Goal: Task Accomplishment & Management: Use online tool/utility

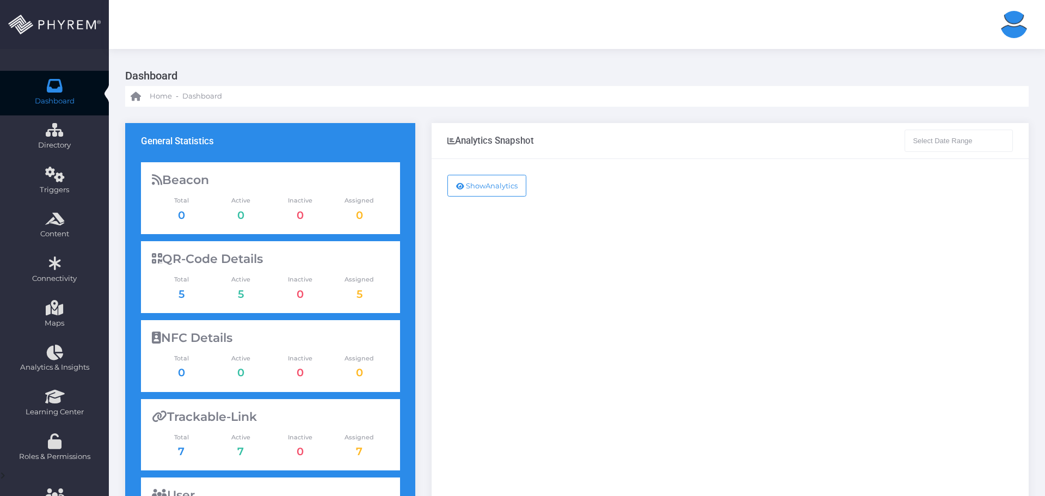
type input "[DATE] - [DATE]"
click at [504, 189] on button "Show Analytics" at bounding box center [486, 186] width 79 height 22
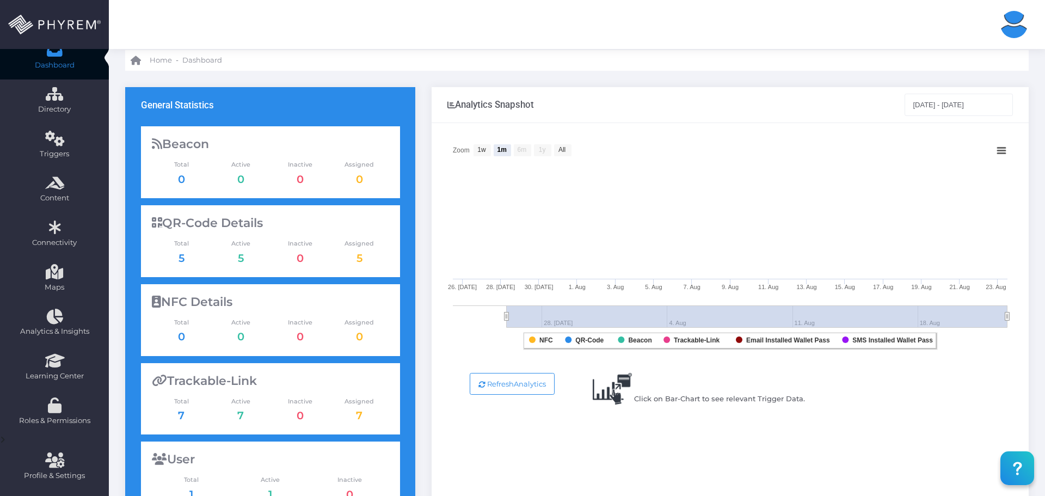
scroll to position [54, 0]
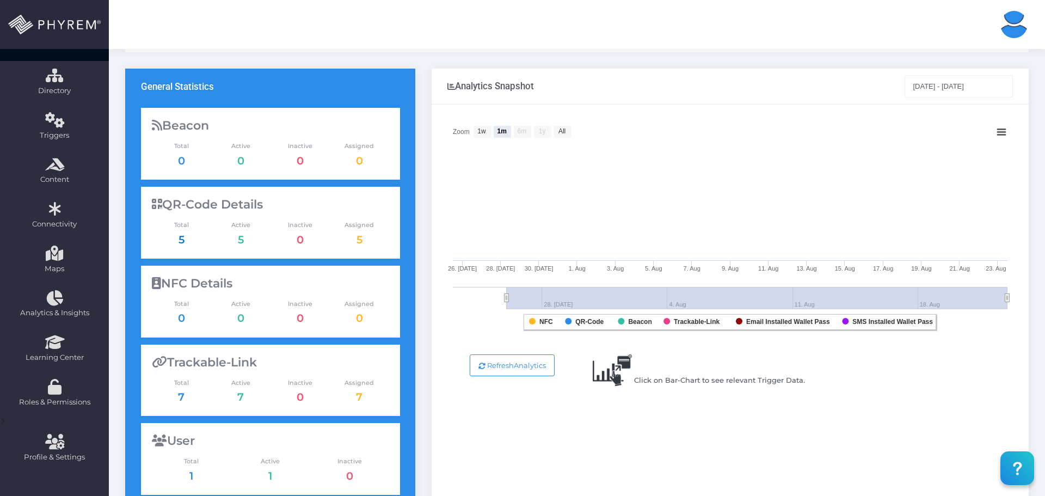
click at [182, 237] on link "5" at bounding box center [181, 239] width 6 height 13
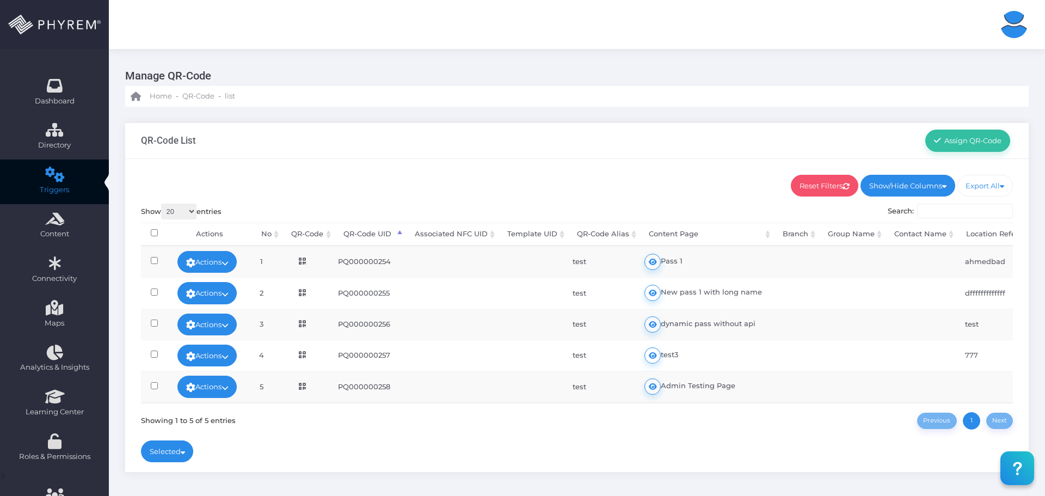
click at [306, 261] on icon at bounding box center [302, 261] width 7 height 8
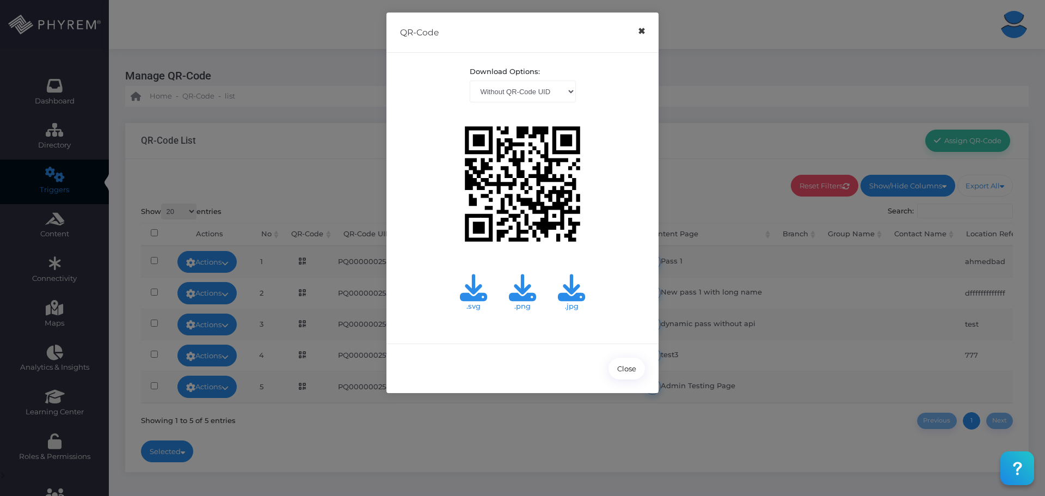
drag, startPoint x: 644, startPoint y: 32, endPoint x: 631, endPoint y: 37, distance: 14.1
click at [644, 32] on button "×" at bounding box center [641, 31] width 21 height 24
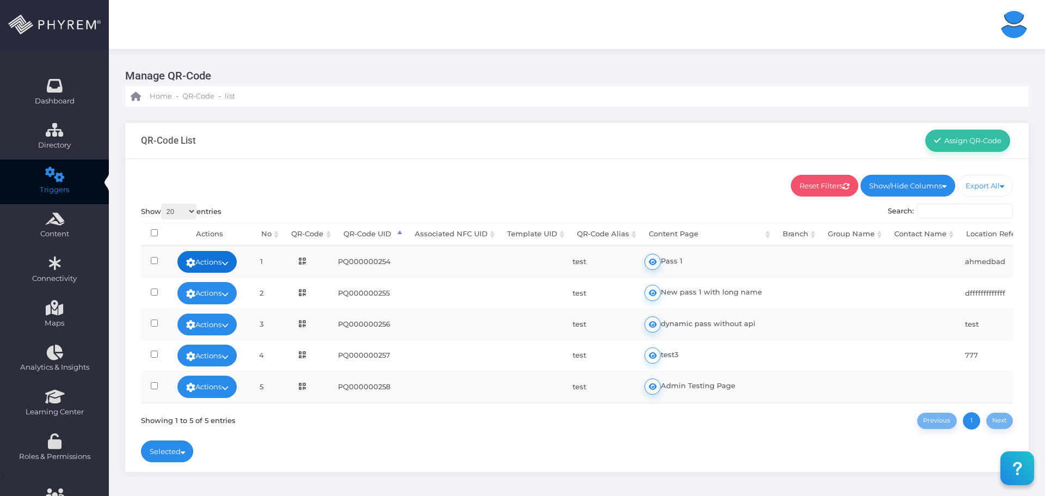
click at [229, 263] on icon at bounding box center [224, 263] width 7 height 0
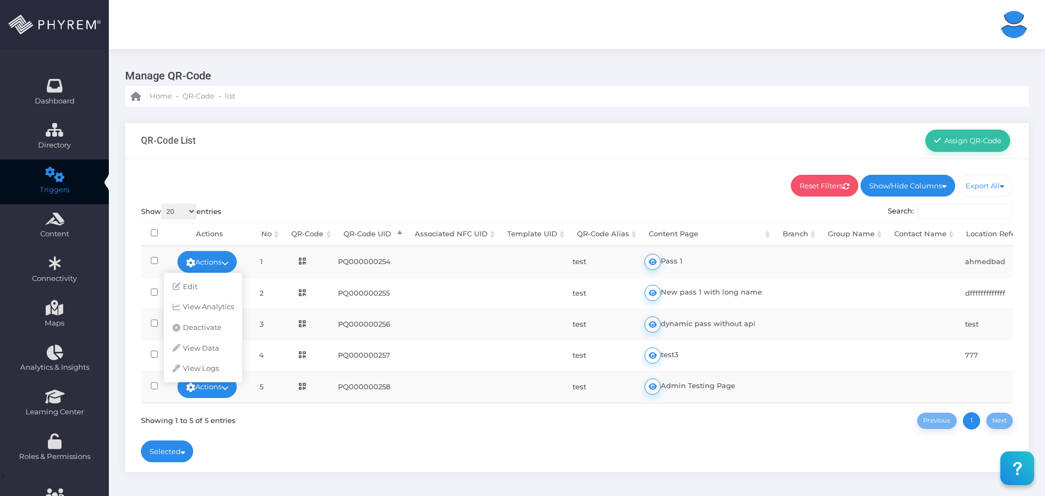
click at [329, 179] on ul "Reset Filters Show/Hide Columns No Branch" at bounding box center [577, 186] width 872 height 22
click at [226, 294] on link "Actions" at bounding box center [207, 293] width 60 height 22
click at [219, 263] on link "Edit" at bounding box center [203, 263] width 78 height 21
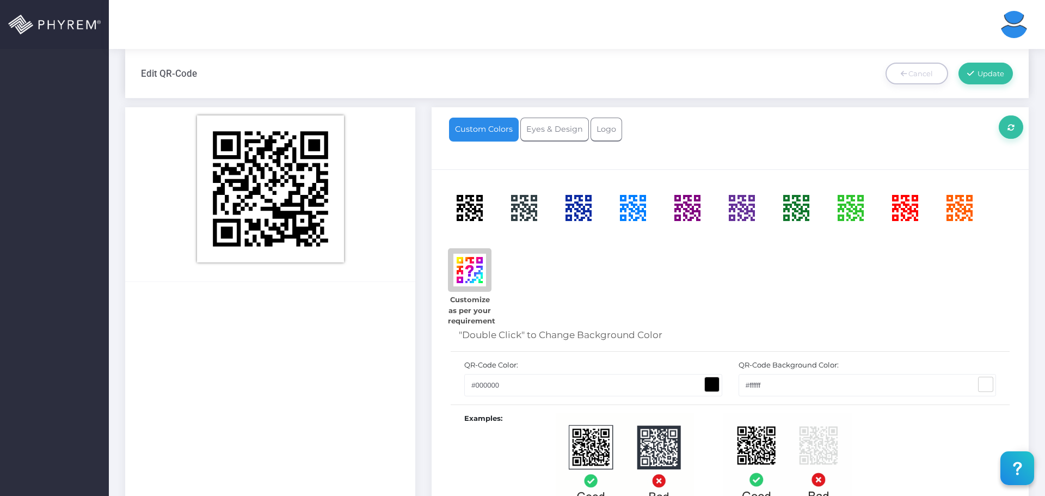
scroll to position [599, 0]
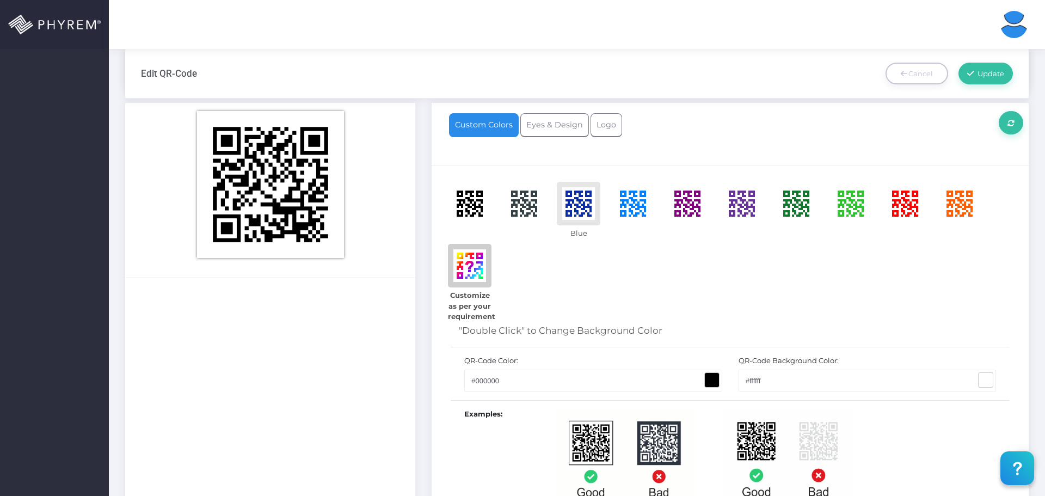
click at [594, 204] on span at bounding box center [578, 203] width 33 height 33
type input "#0c2ca3"
type input "#ffffff"
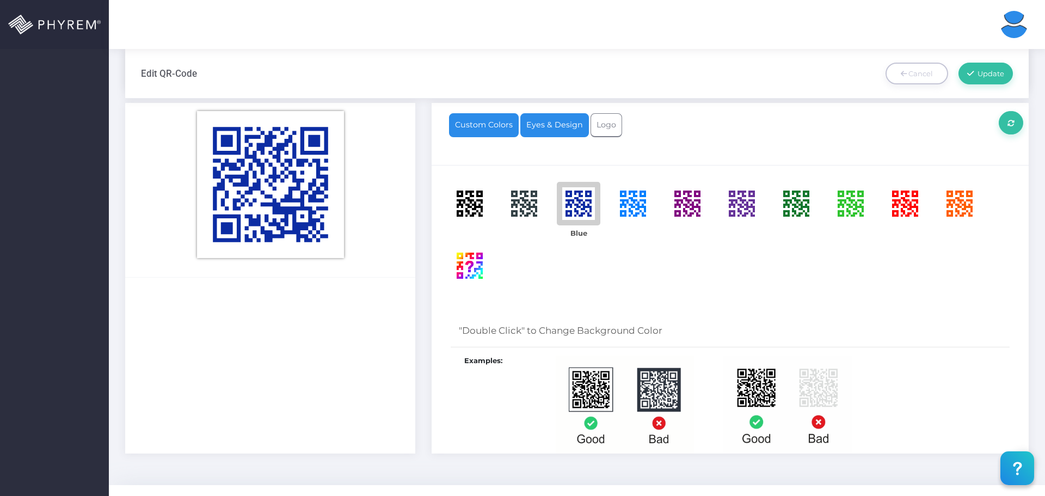
click at [549, 127] on link "Eyes & Design" at bounding box center [554, 125] width 69 height 24
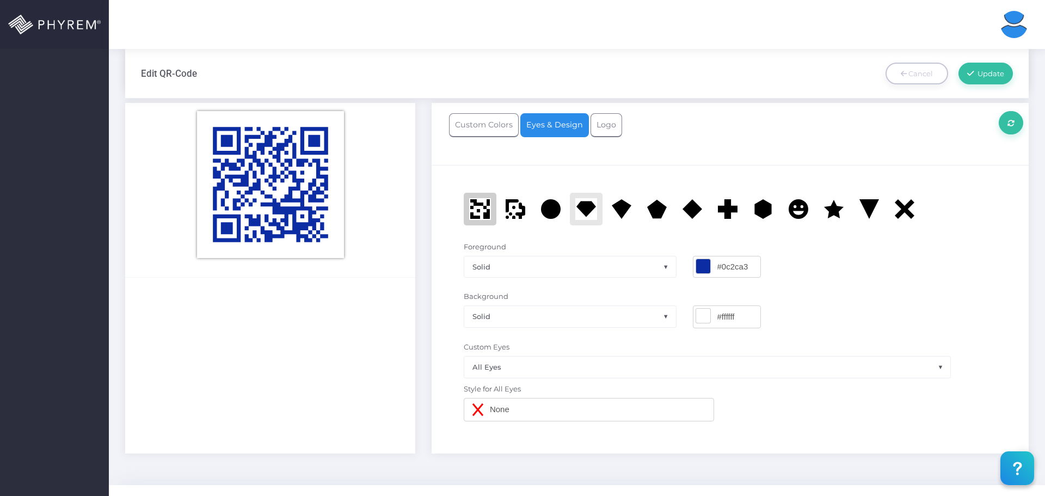
click at [590, 208] on img at bounding box center [586, 209] width 22 height 22
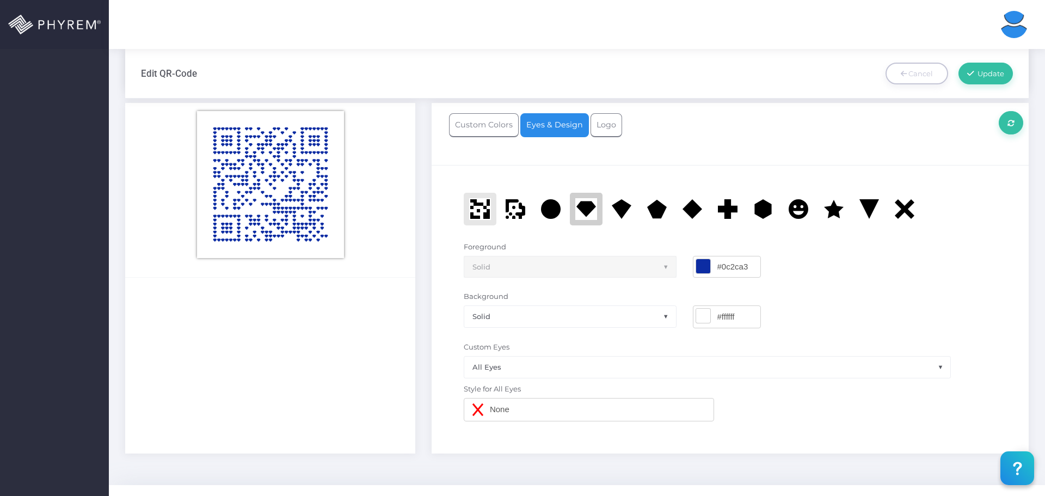
click at [482, 208] on icon at bounding box center [480, 209] width 22 height 22
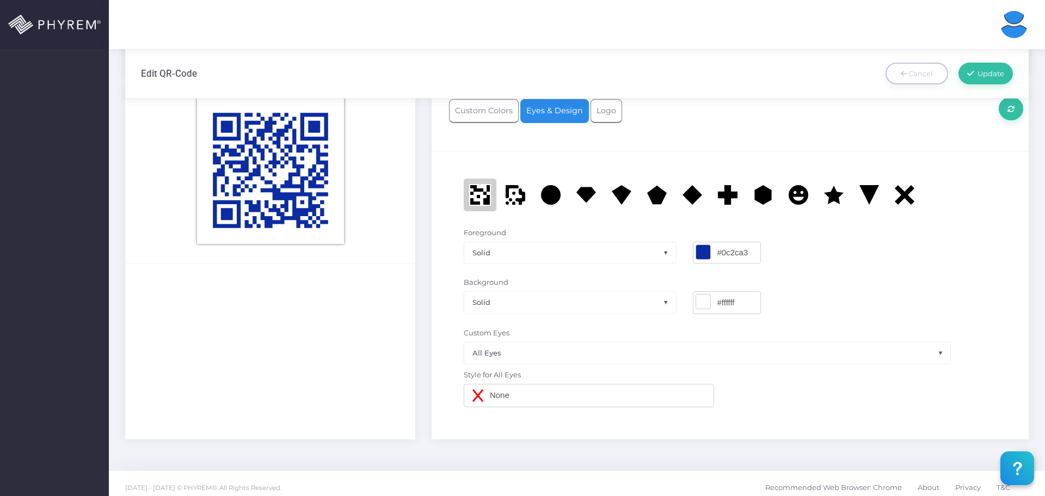
scroll to position [620, 0]
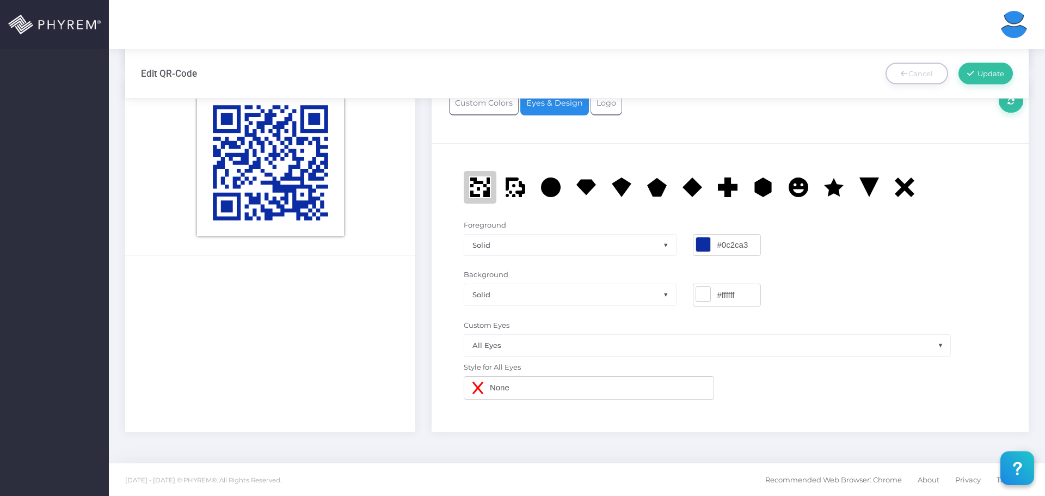
click at [600, 340] on span "All Eyes" at bounding box center [707, 345] width 486 height 21
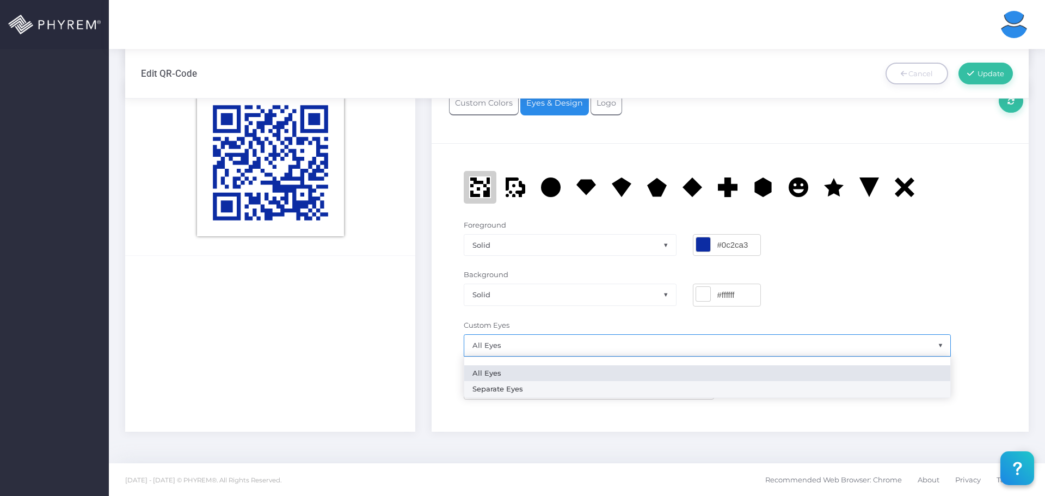
select select "2"
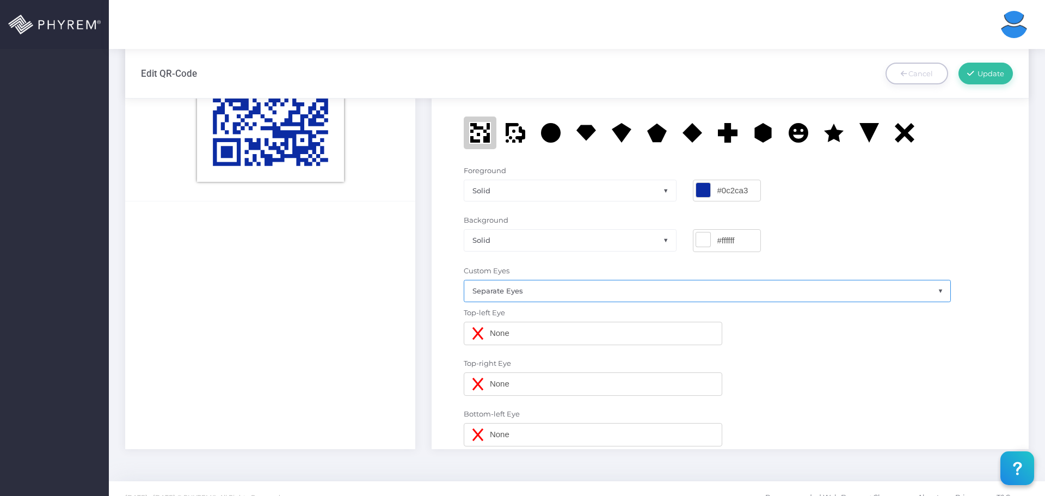
scroll to position [638, 0]
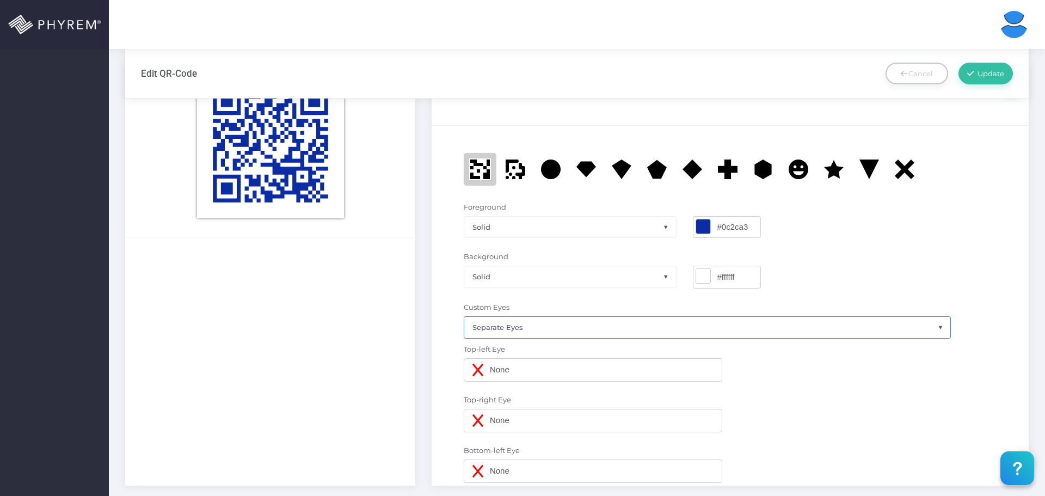
click at [518, 371] on div "None" at bounding box center [593, 369] width 258 height 23
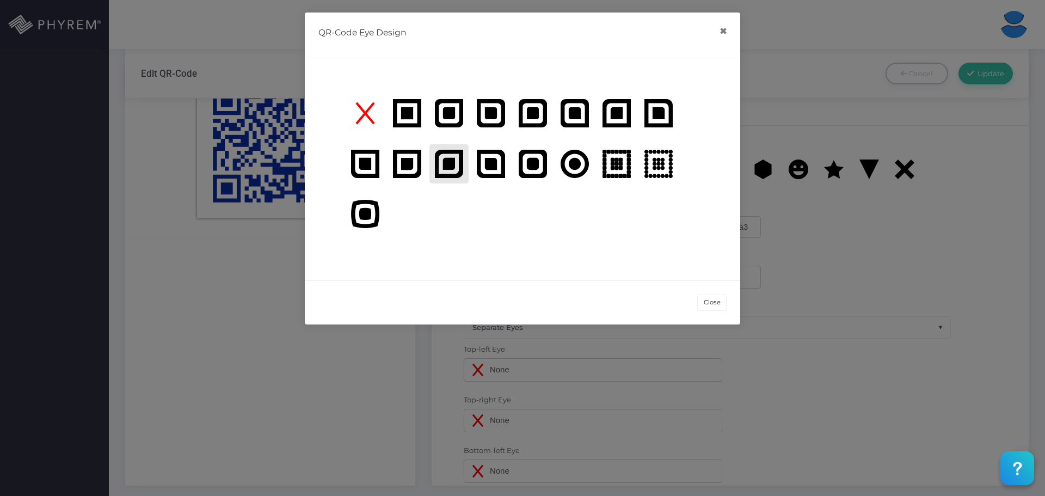
click at [452, 166] on span at bounding box center [448, 163] width 39 height 39
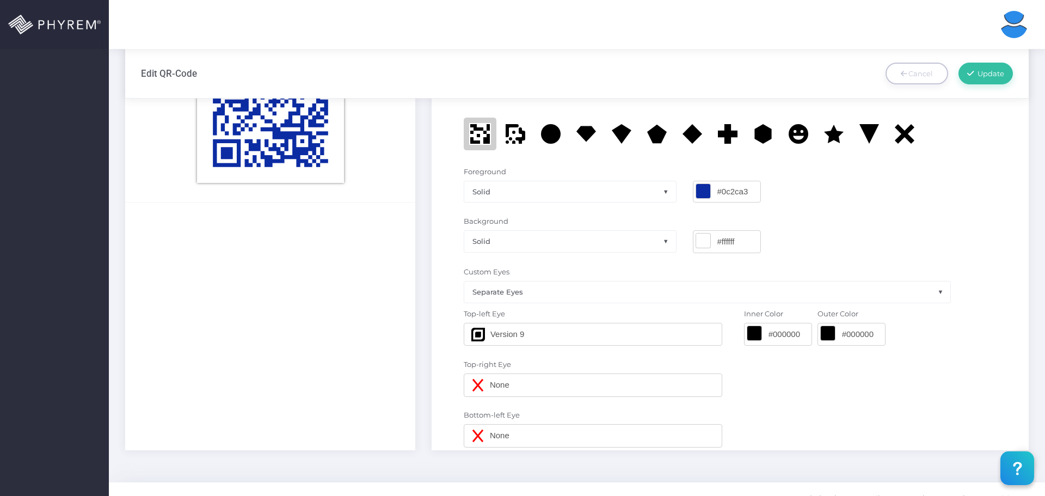
scroll to position [693, 0]
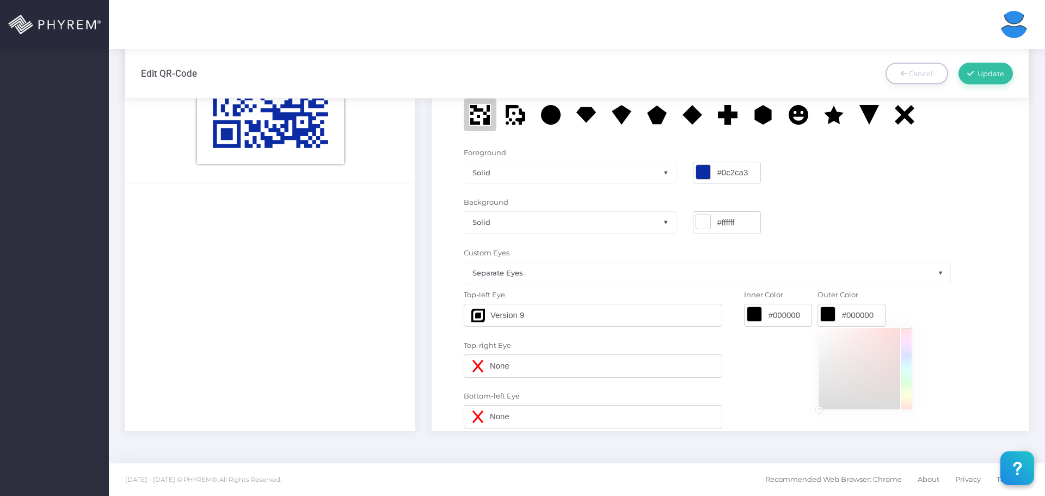
click at [836, 316] on input "#000000" at bounding box center [851, 315] width 68 height 23
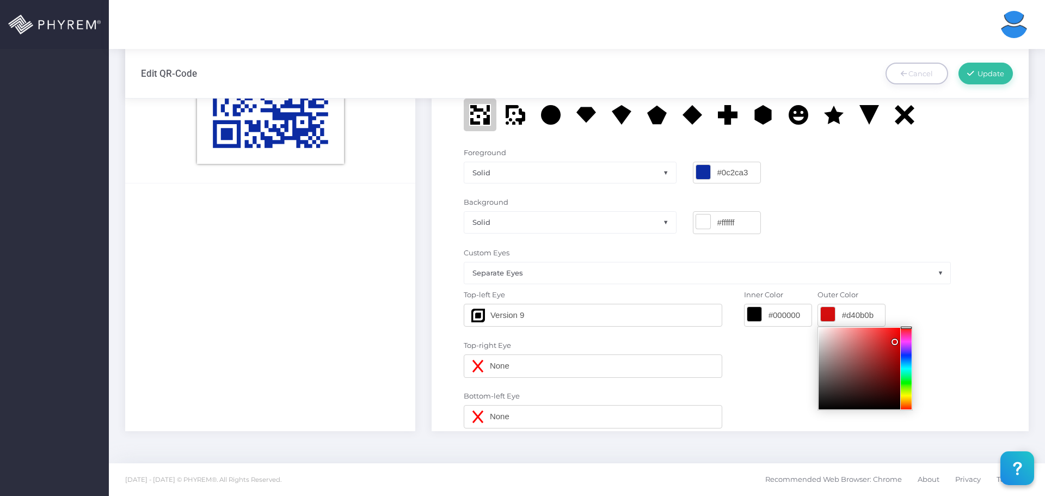
type input "#d60b0b"
click at [896, 340] on div at bounding box center [859, 369] width 82 height 82
click at [826, 202] on label "Background" at bounding box center [730, 202] width 533 height 11
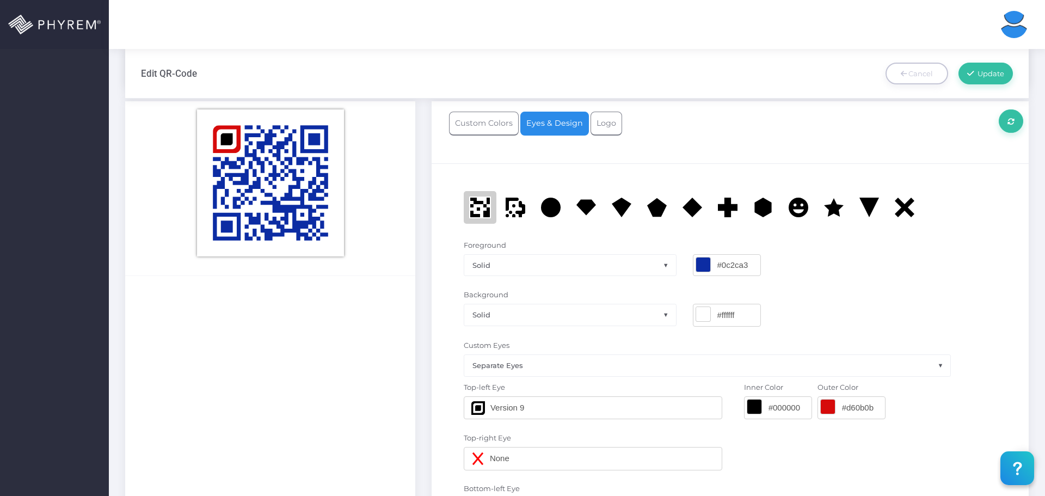
scroll to position [584, 0]
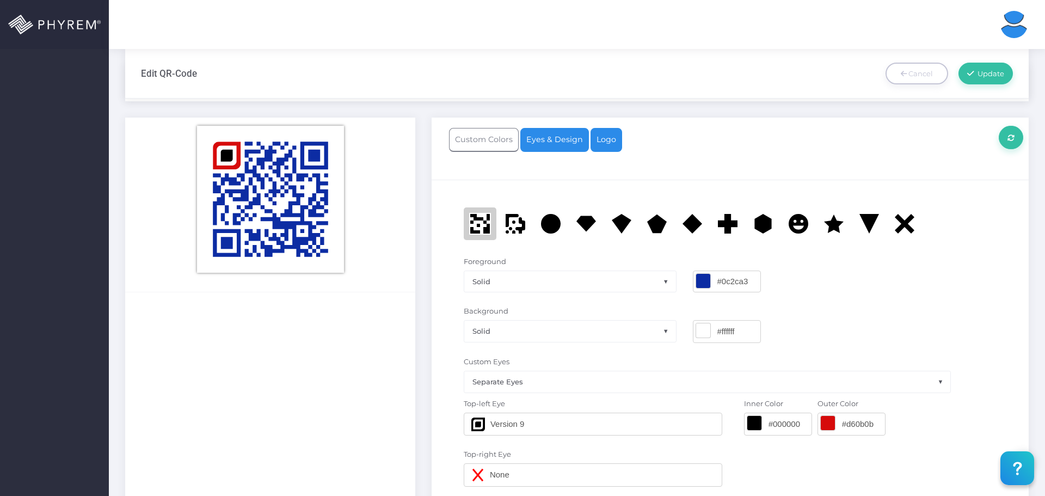
click at [609, 143] on link "Logo" at bounding box center [606, 140] width 32 height 24
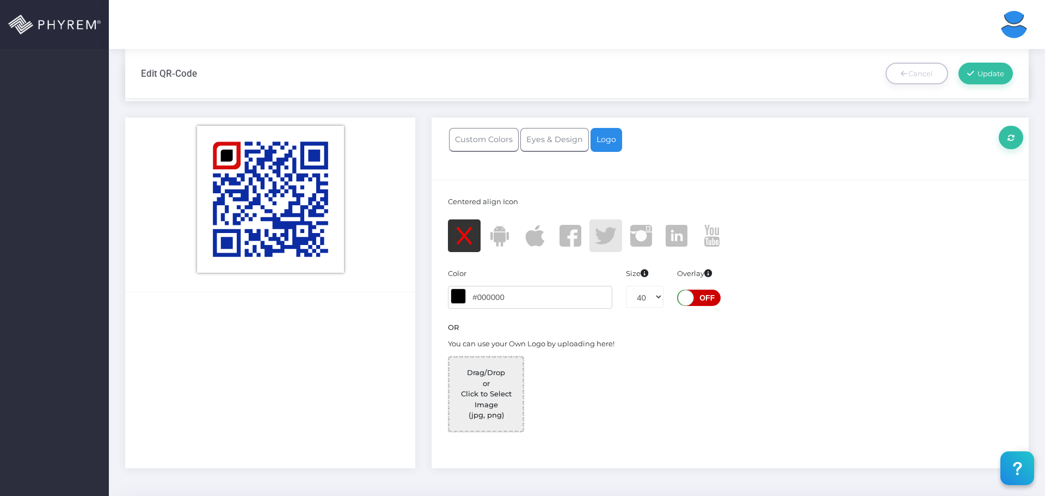
click at [604, 234] on span at bounding box center [606, 236] width 22 height 22
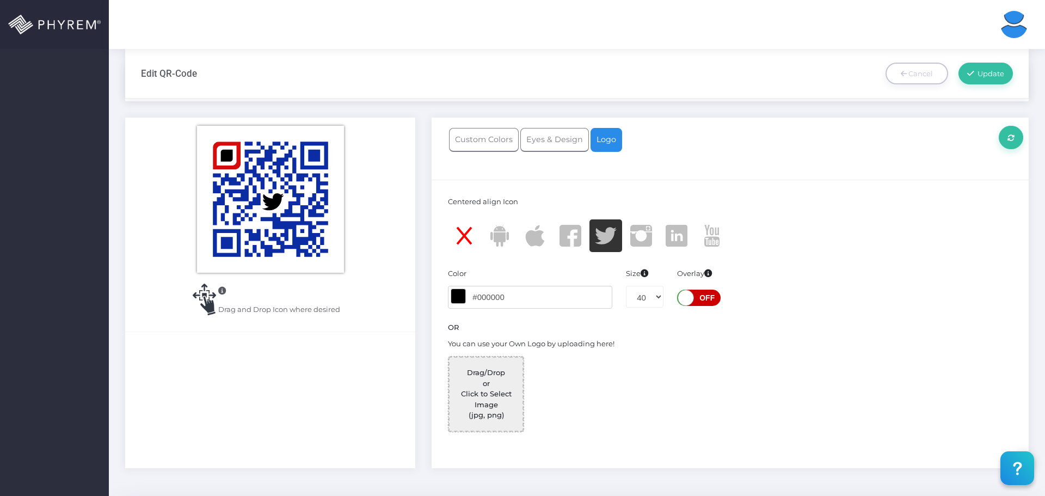
click at [459, 298] on span at bounding box center [458, 296] width 14 height 14
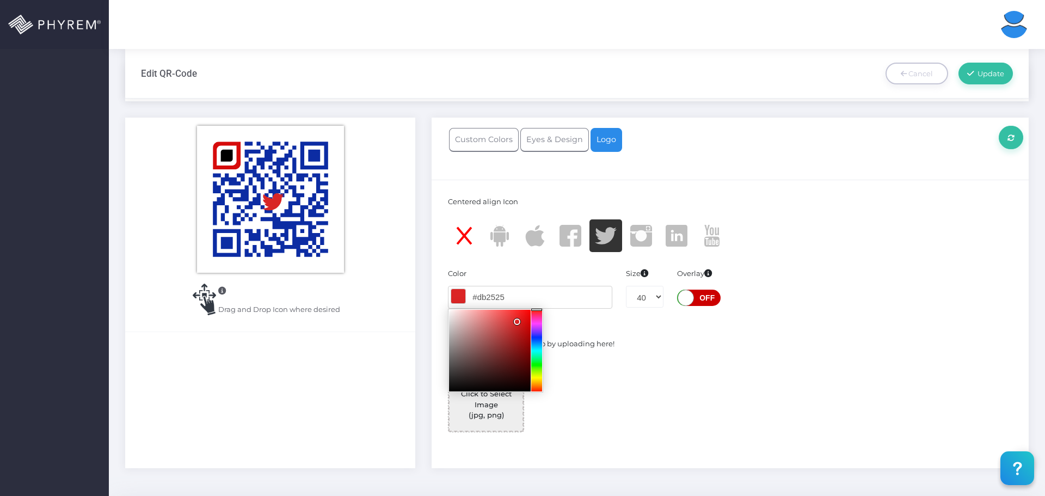
type input "#de2525"
drag, startPoint x: 500, startPoint y: 330, endPoint x: 516, endPoint y: 320, distance: 19.5
click at [516, 320] on div at bounding box center [490, 351] width 82 height 82
click at [820, 196] on div "Centered align Icon" at bounding box center [730, 203] width 564 height 14
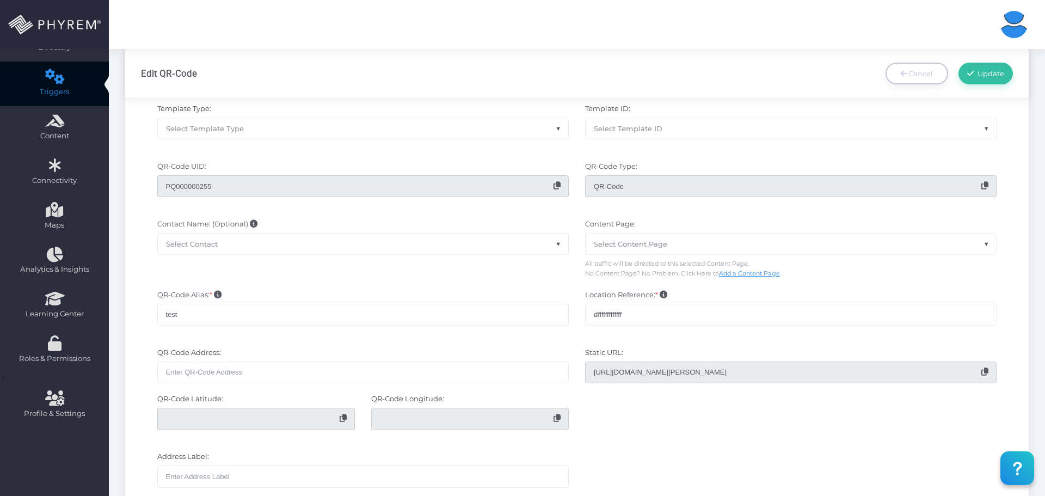
scroll to position [94, 0]
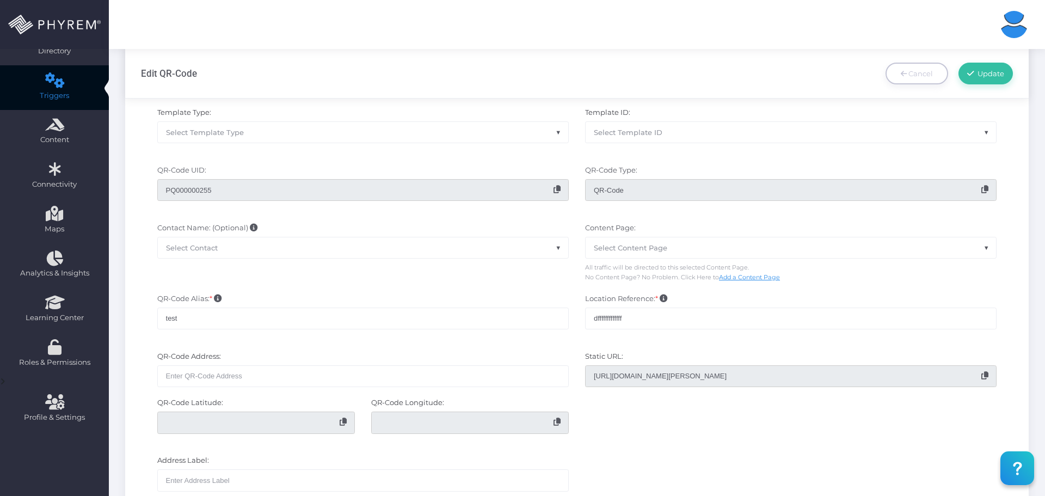
click at [535, 83] on div "Edit QR-Code Cancel Update" at bounding box center [577, 73] width 872 height 49
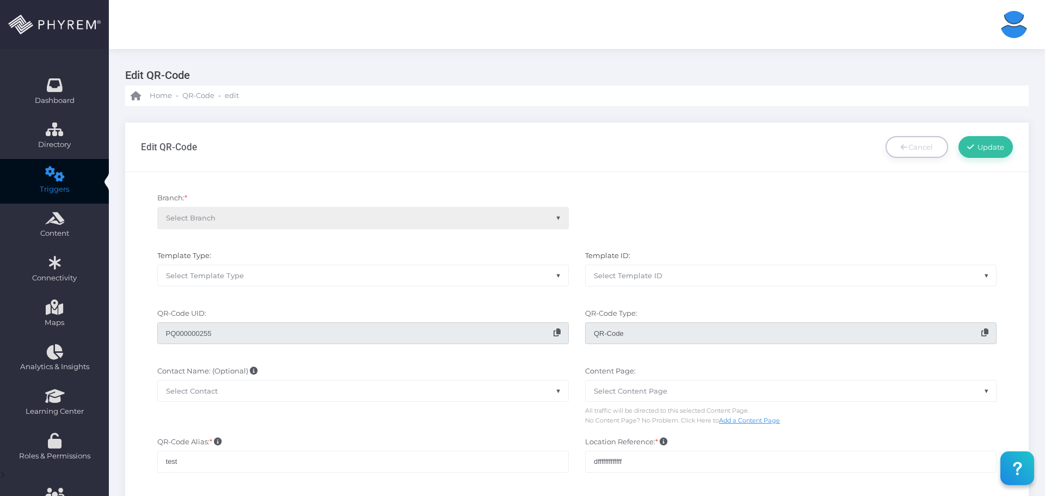
scroll to position [0, 0]
